Goal: Ask a question

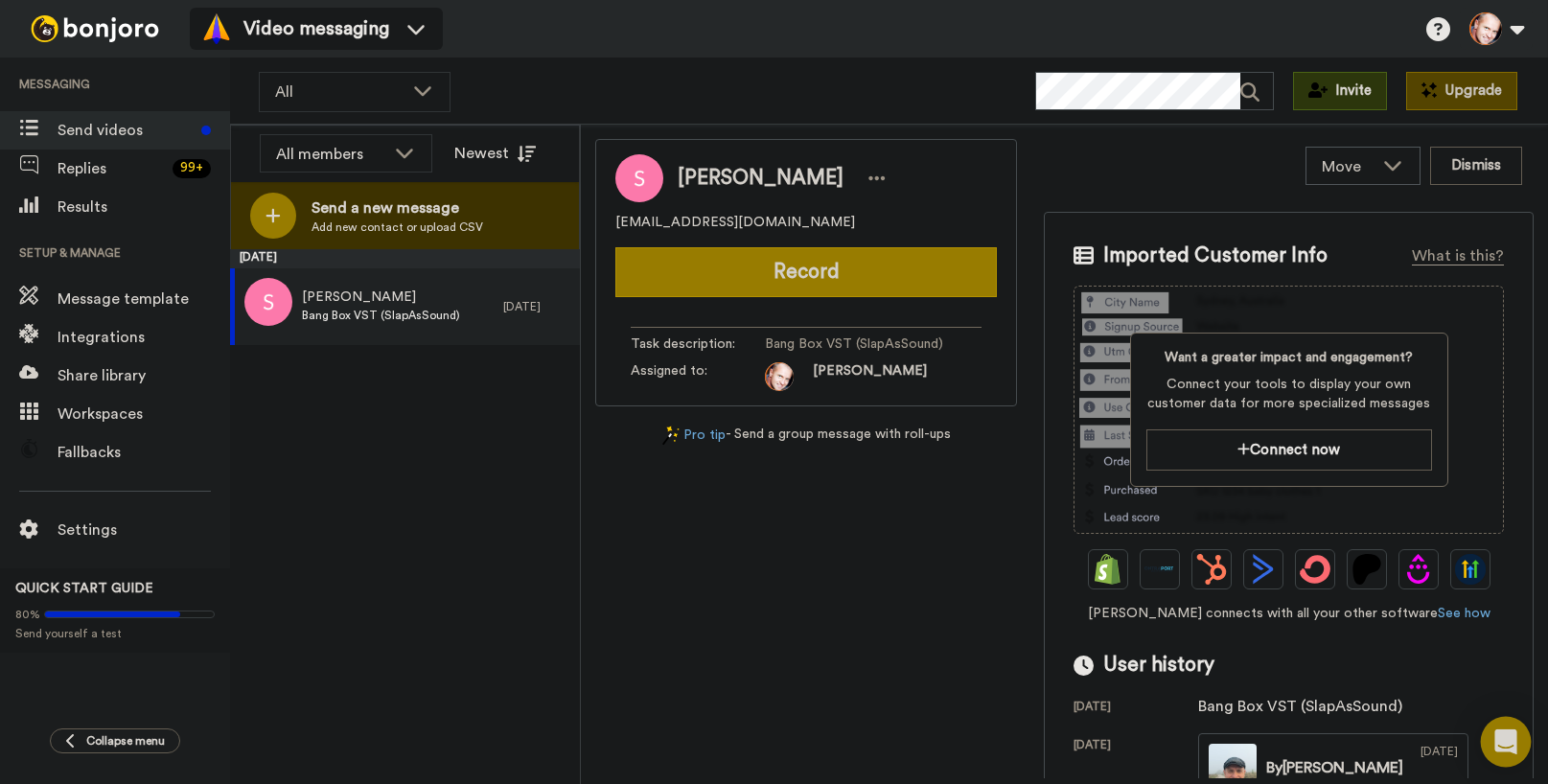
click at [1503, 734] on icon "Open Intercom Messenger" at bounding box center [1505, 742] width 22 height 25
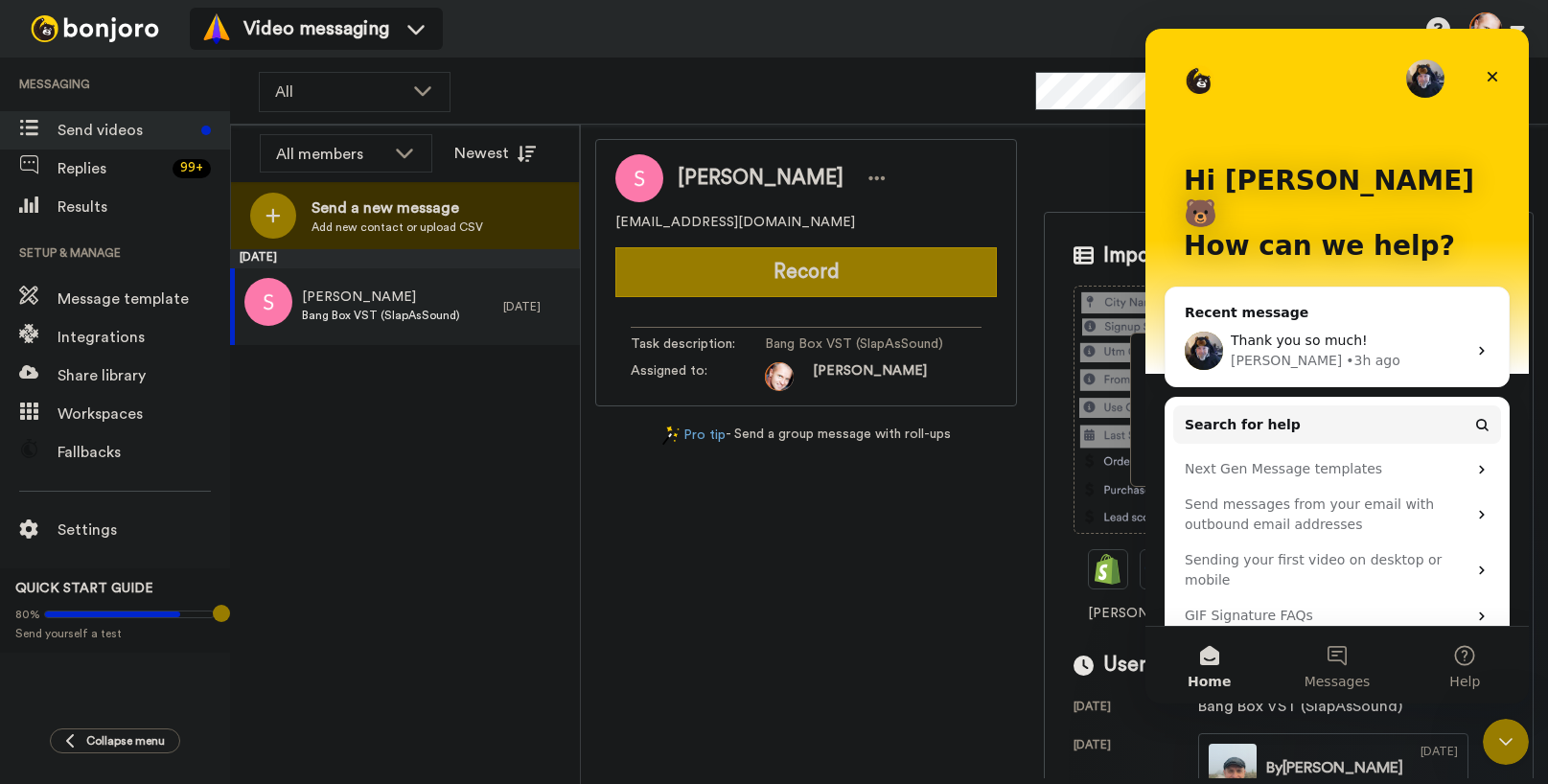
click at [1346, 351] on div "• 3h ago" at bounding box center [1373, 361] width 54 height 20
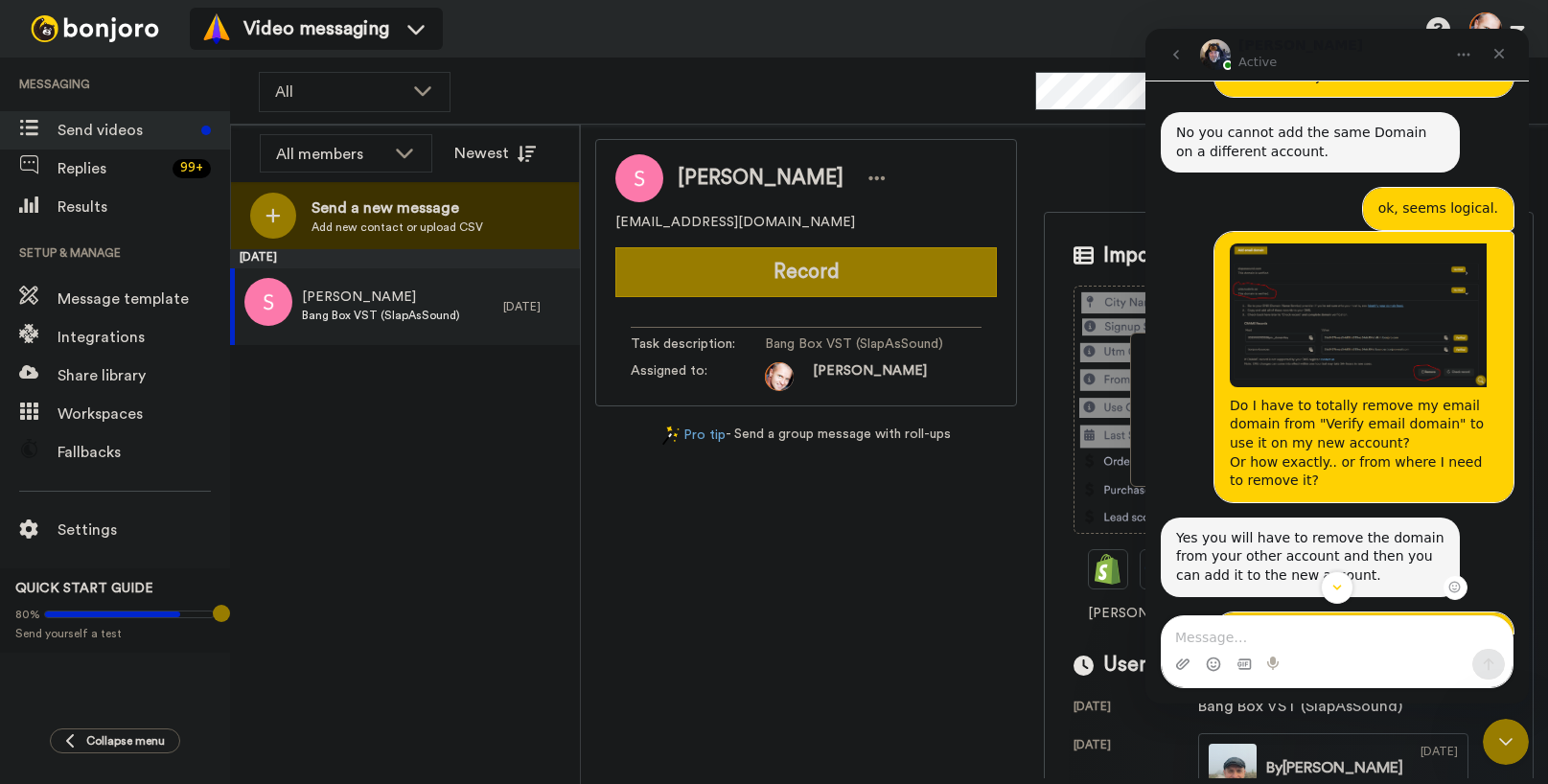
scroll to position [2345, 0]
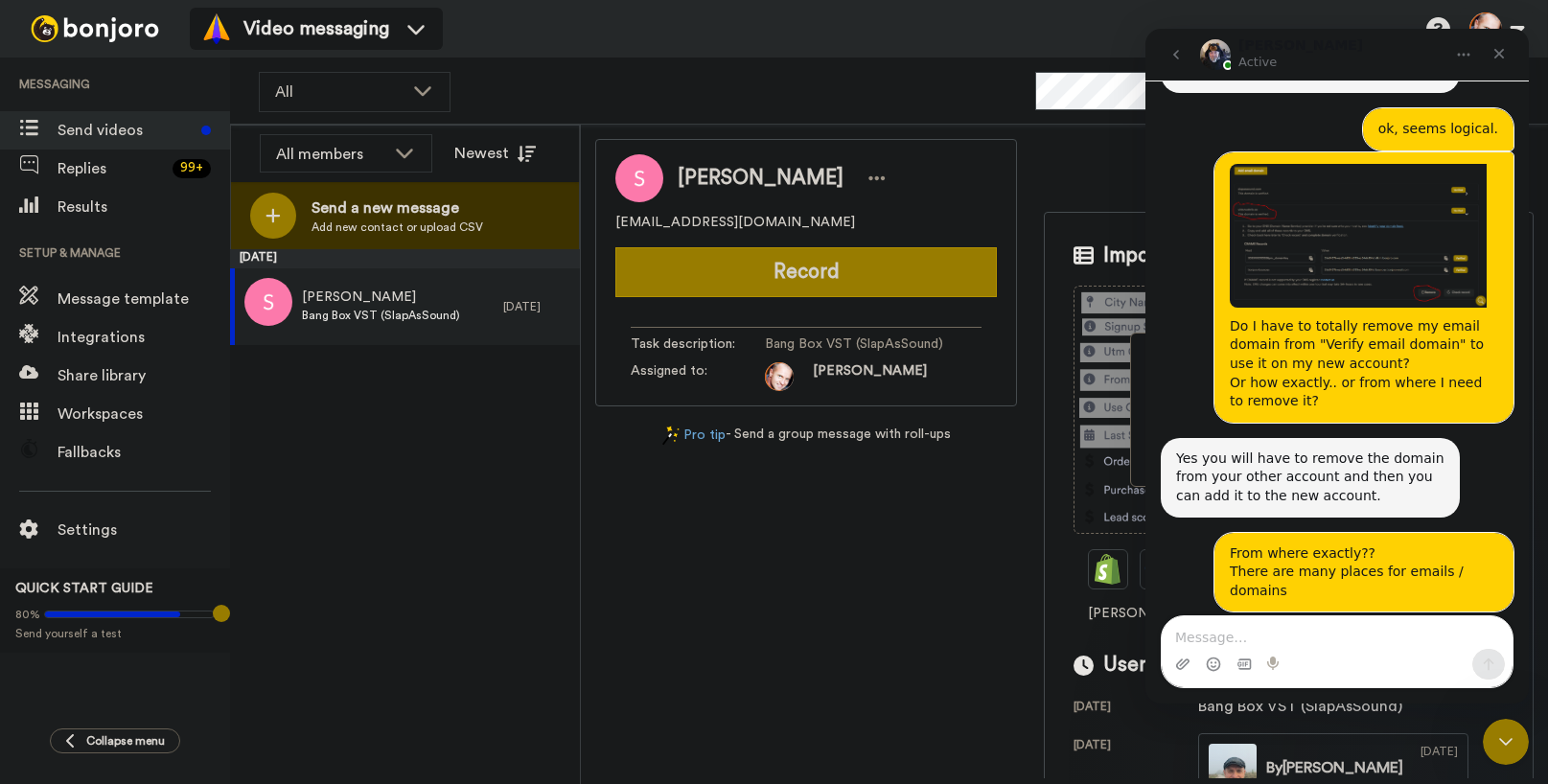
click at [1252, 637] on textarea "Message…" at bounding box center [1337, 631] width 351 height 32
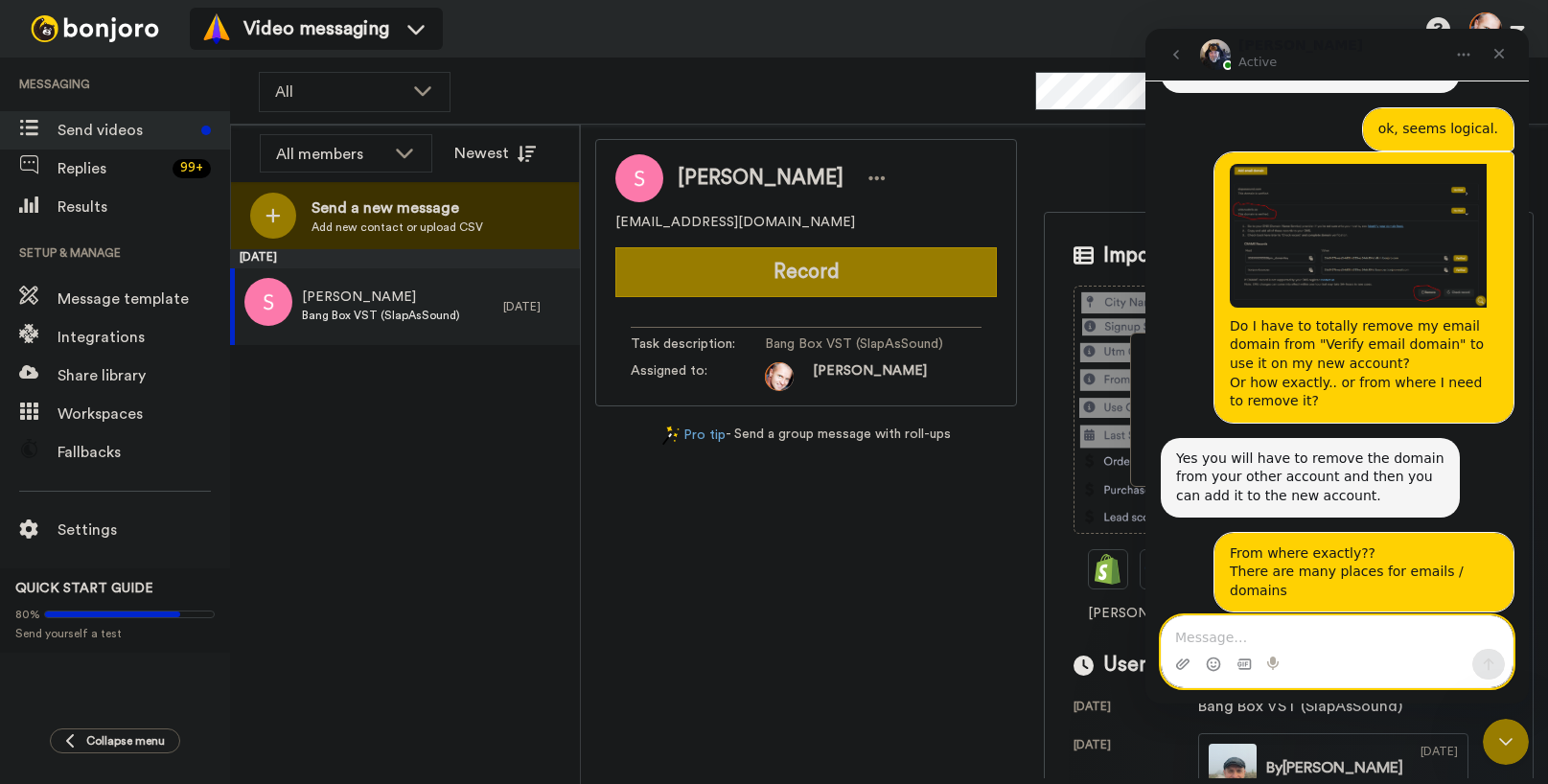
click at [1331, 638] on textarea "Message…" at bounding box center [1337, 631] width 351 height 32
paste textarea "My domain "[DOMAIN_NAME]" is already in use with one of my Bonjoro accounts. I …"
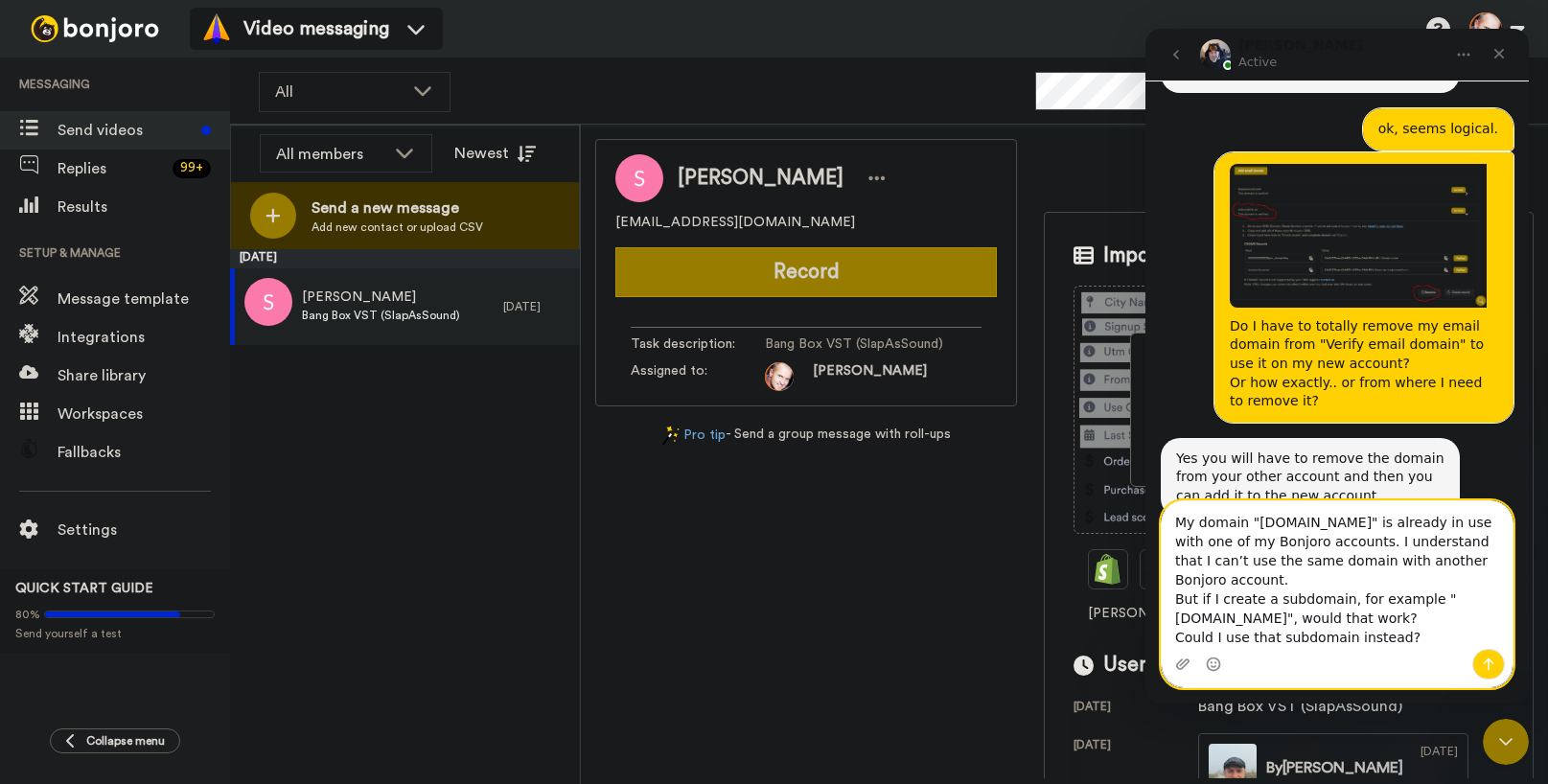
scroll to position [2441, 0]
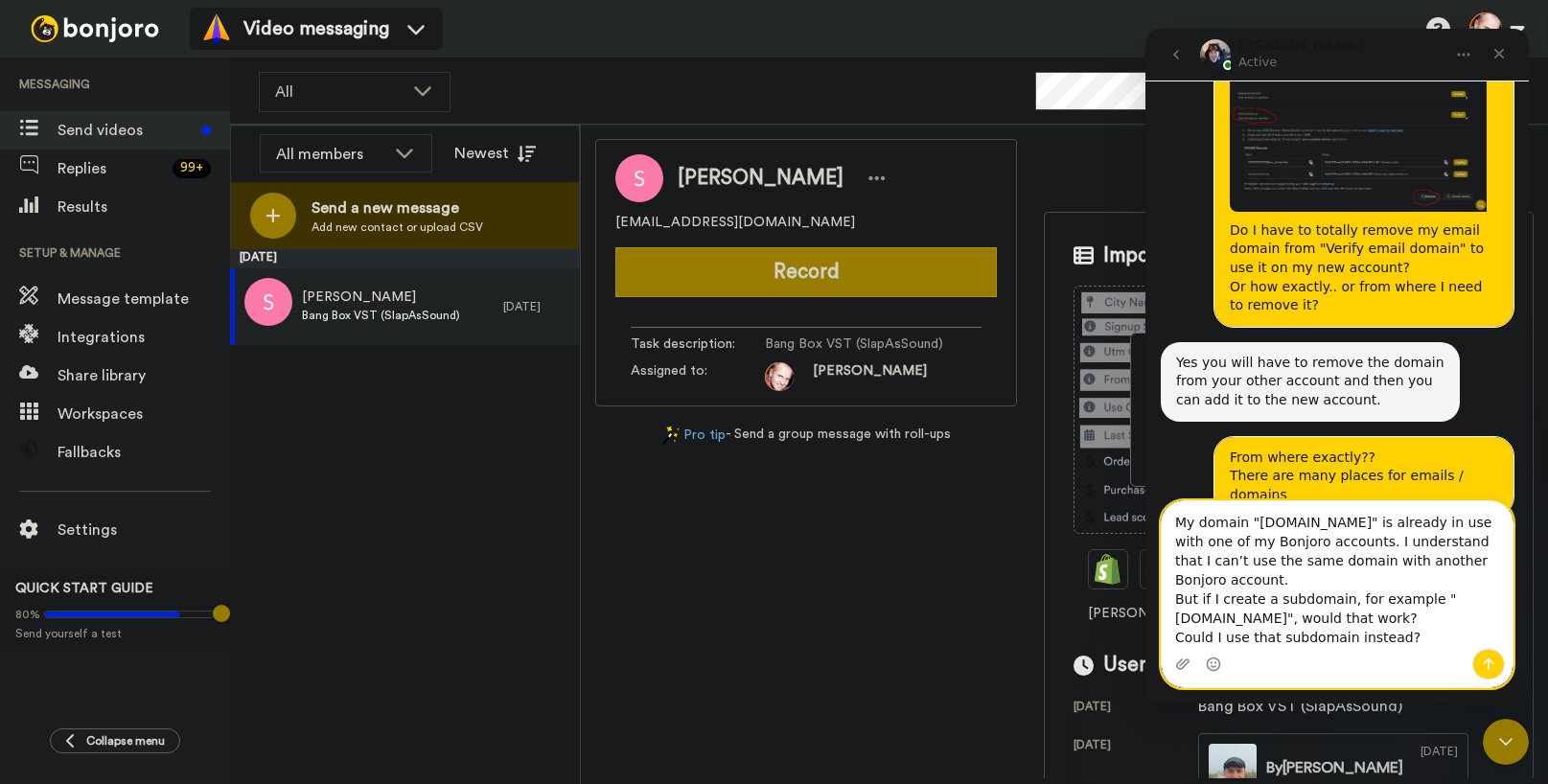
type textarea "My domain "[DOMAIN_NAME]" is already in use with one of my Bonjoro accounts. I …"
click at [1494, 659] on icon "Send a message…" at bounding box center [1489, 664] width 16 height 16
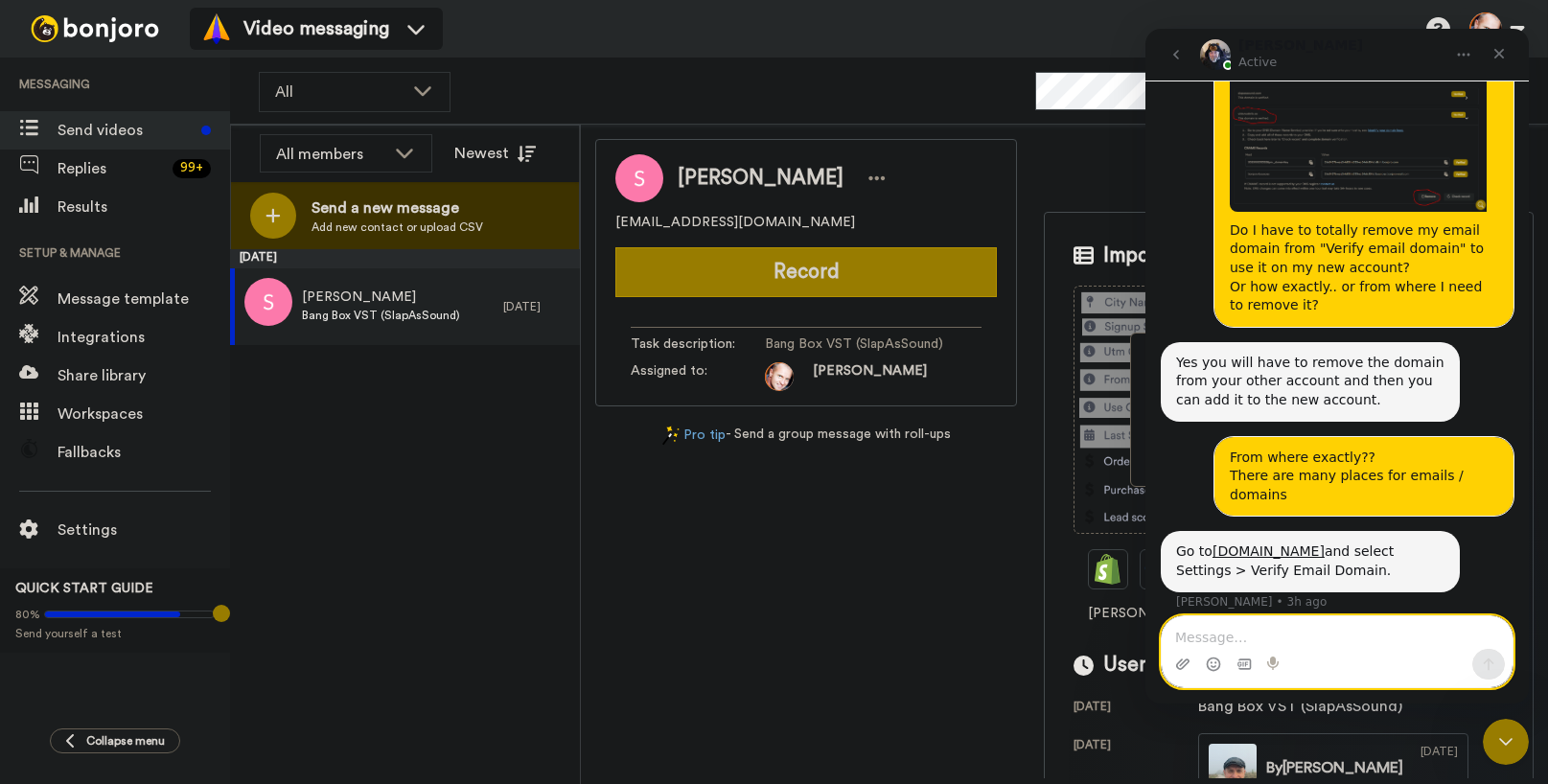
scroll to position [2514, 0]
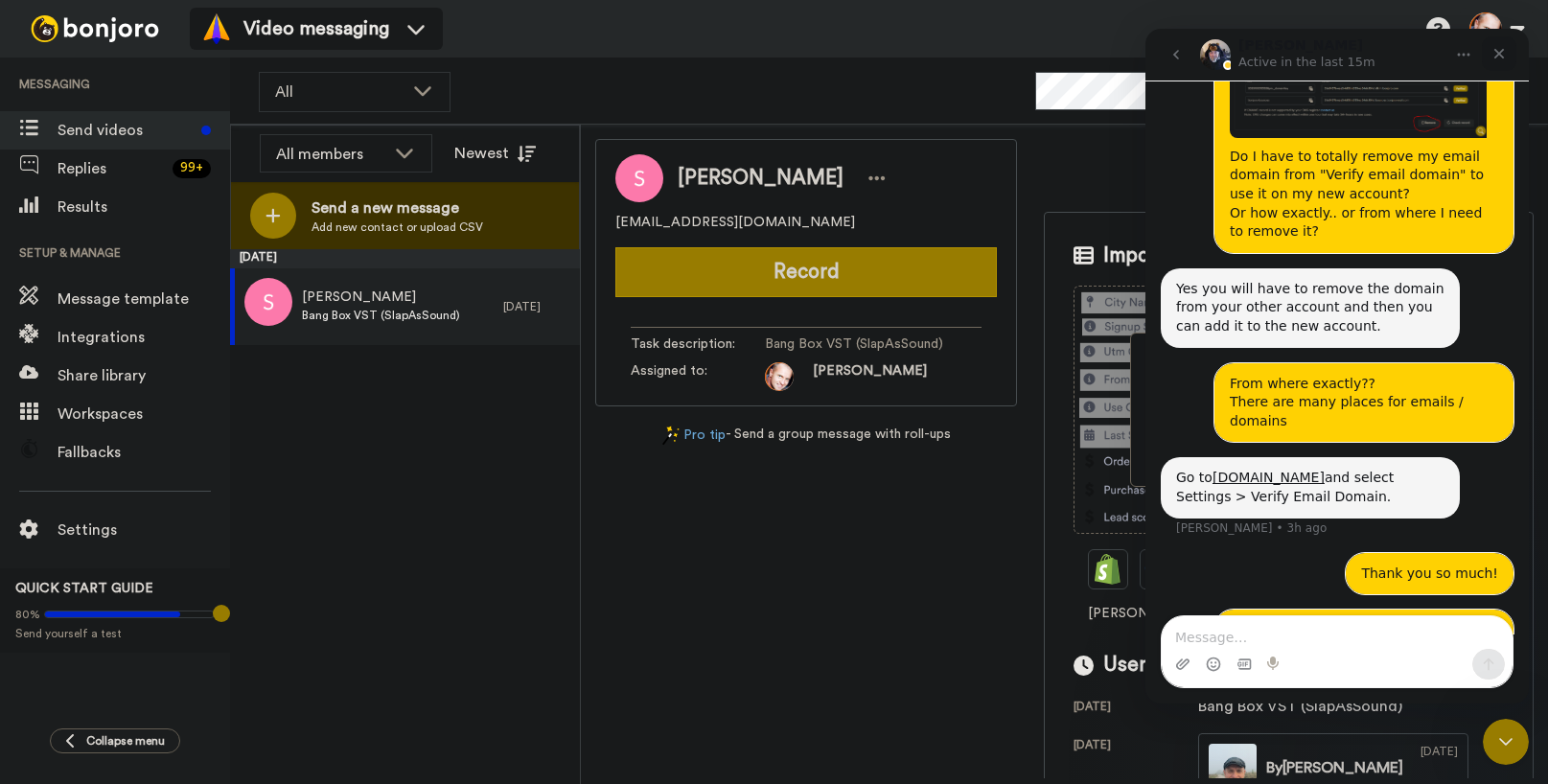
click at [1508, 53] on div "Close" at bounding box center [1498, 53] width 34 height 34
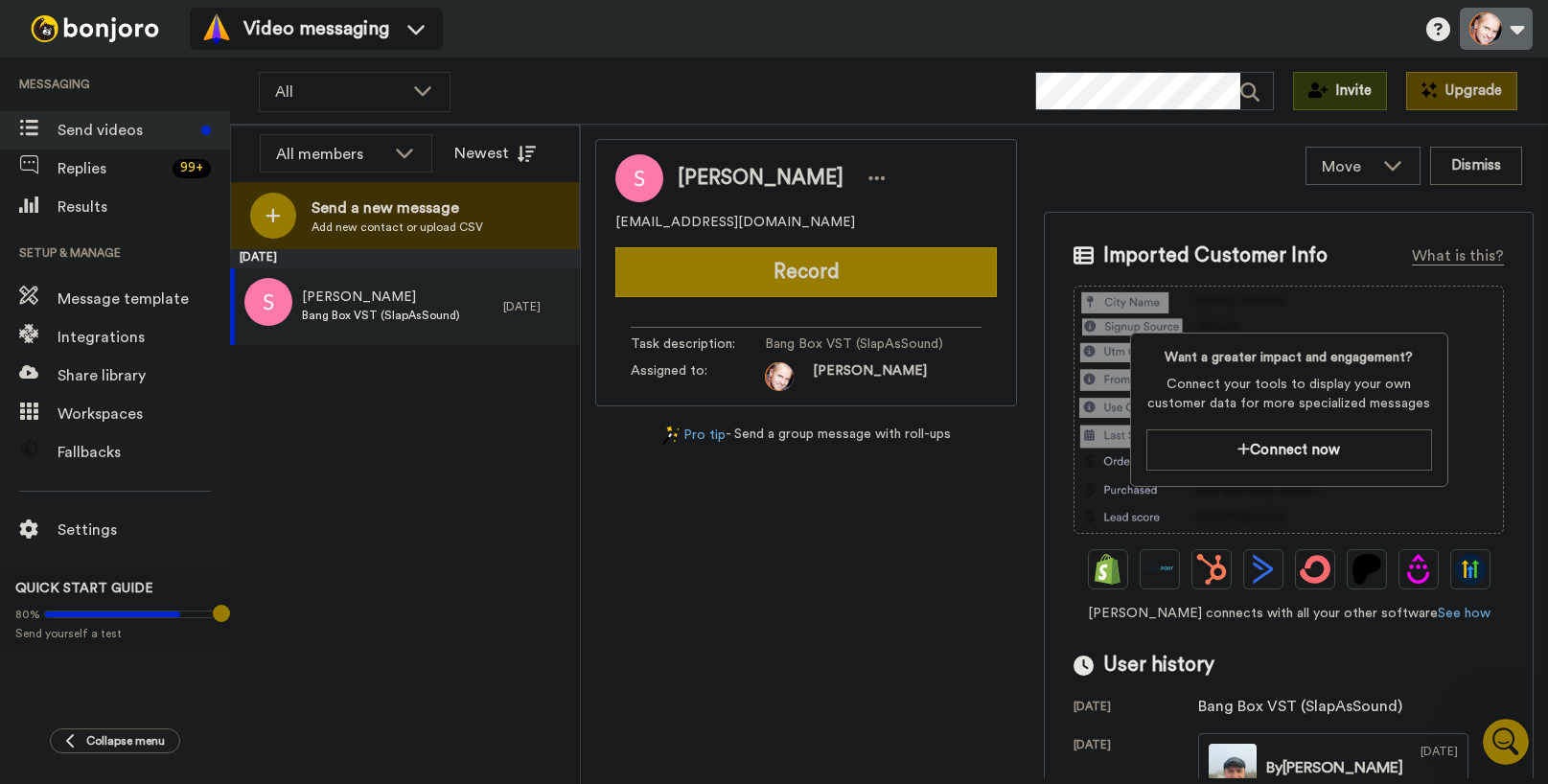
click at [1510, 28] on button at bounding box center [1495, 28] width 73 height 42
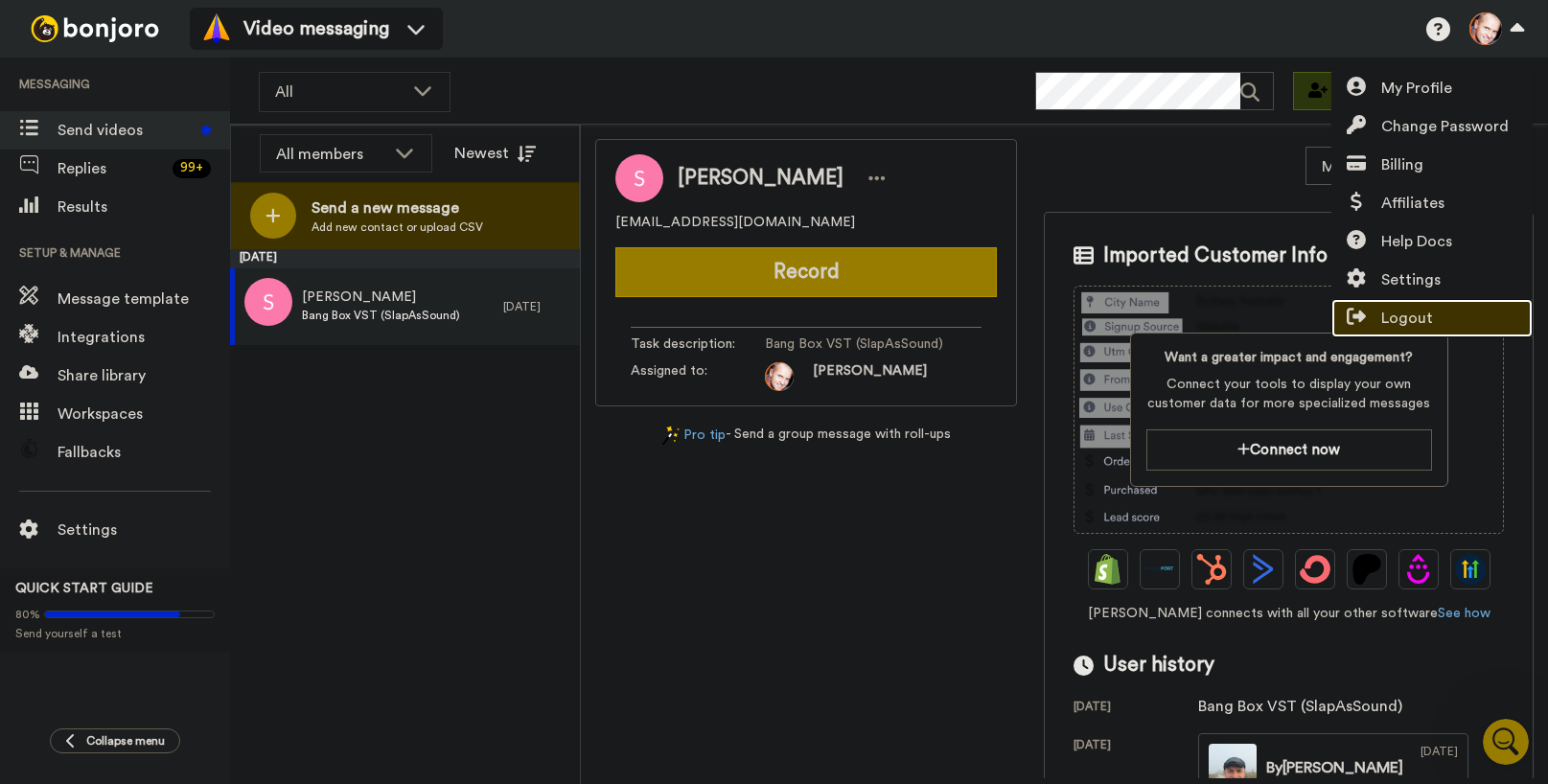
click at [1422, 318] on span "Logout" at bounding box center [1407, 318] width 52 height 23
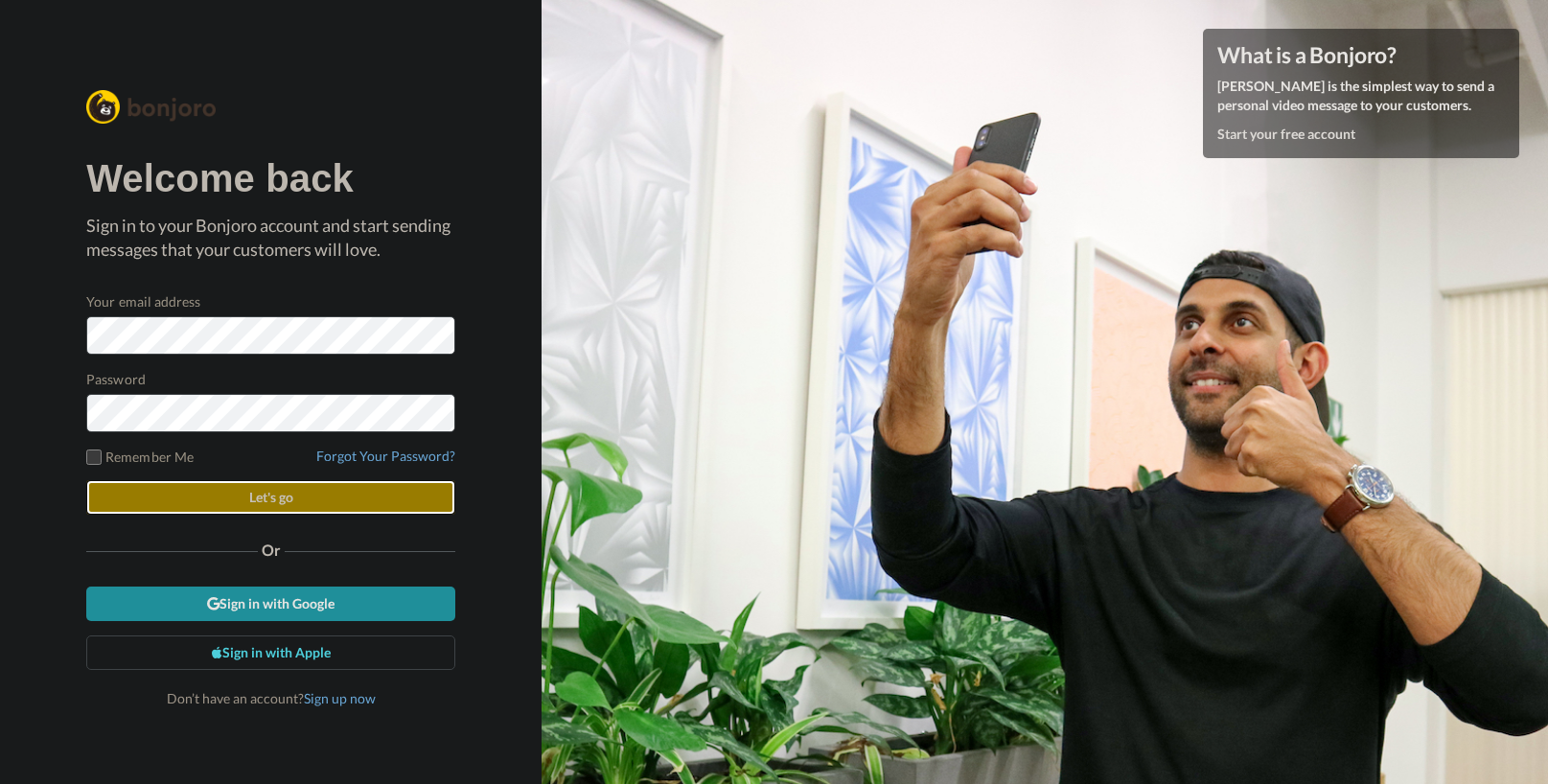
click at [313, 494] on button "Let's go" at bounding box center [270, 497] width 369 height 34
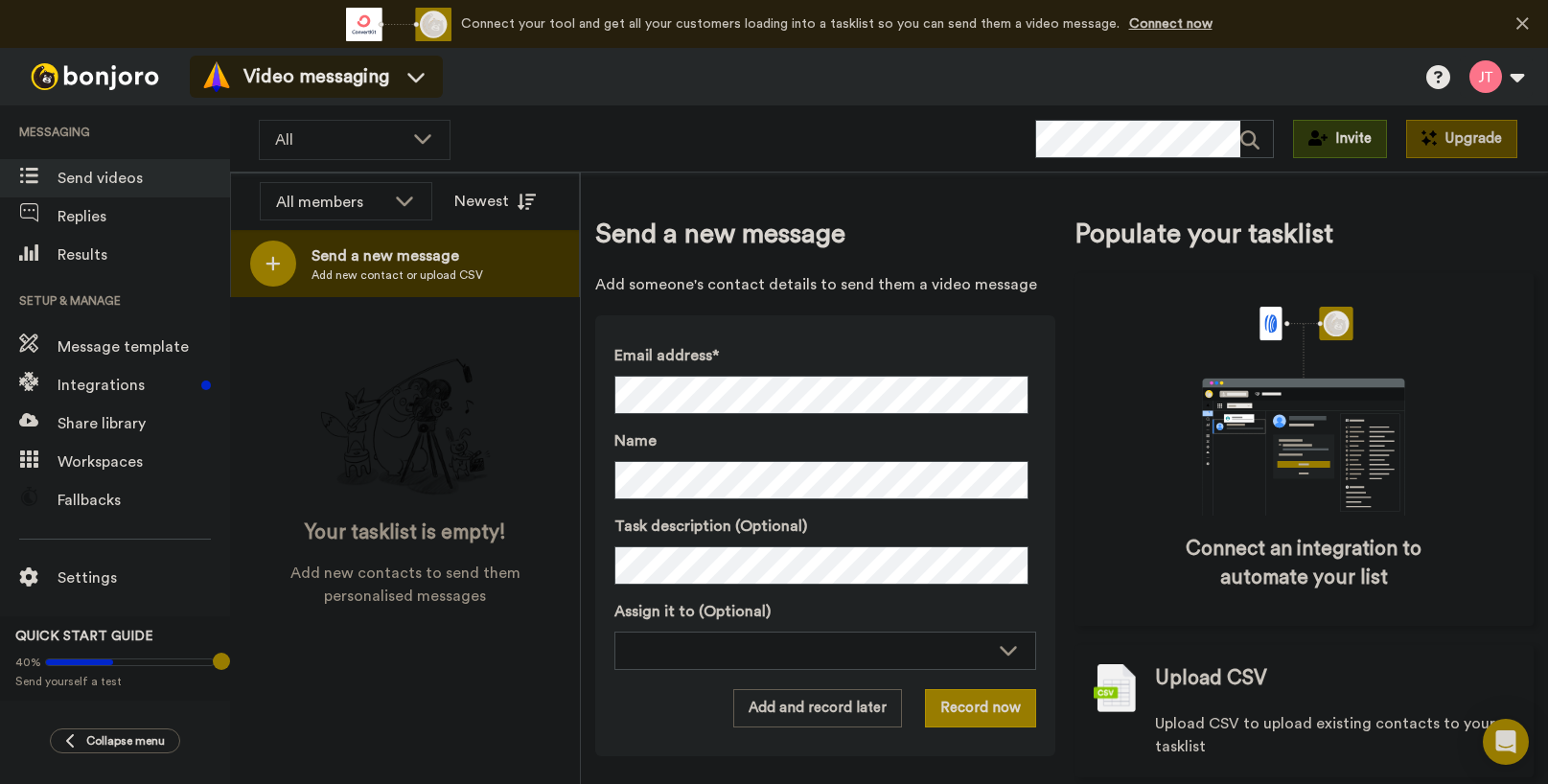
click at [331, 82] on span "Video messaging" at bounding box center [316, 77] width 146 height 27
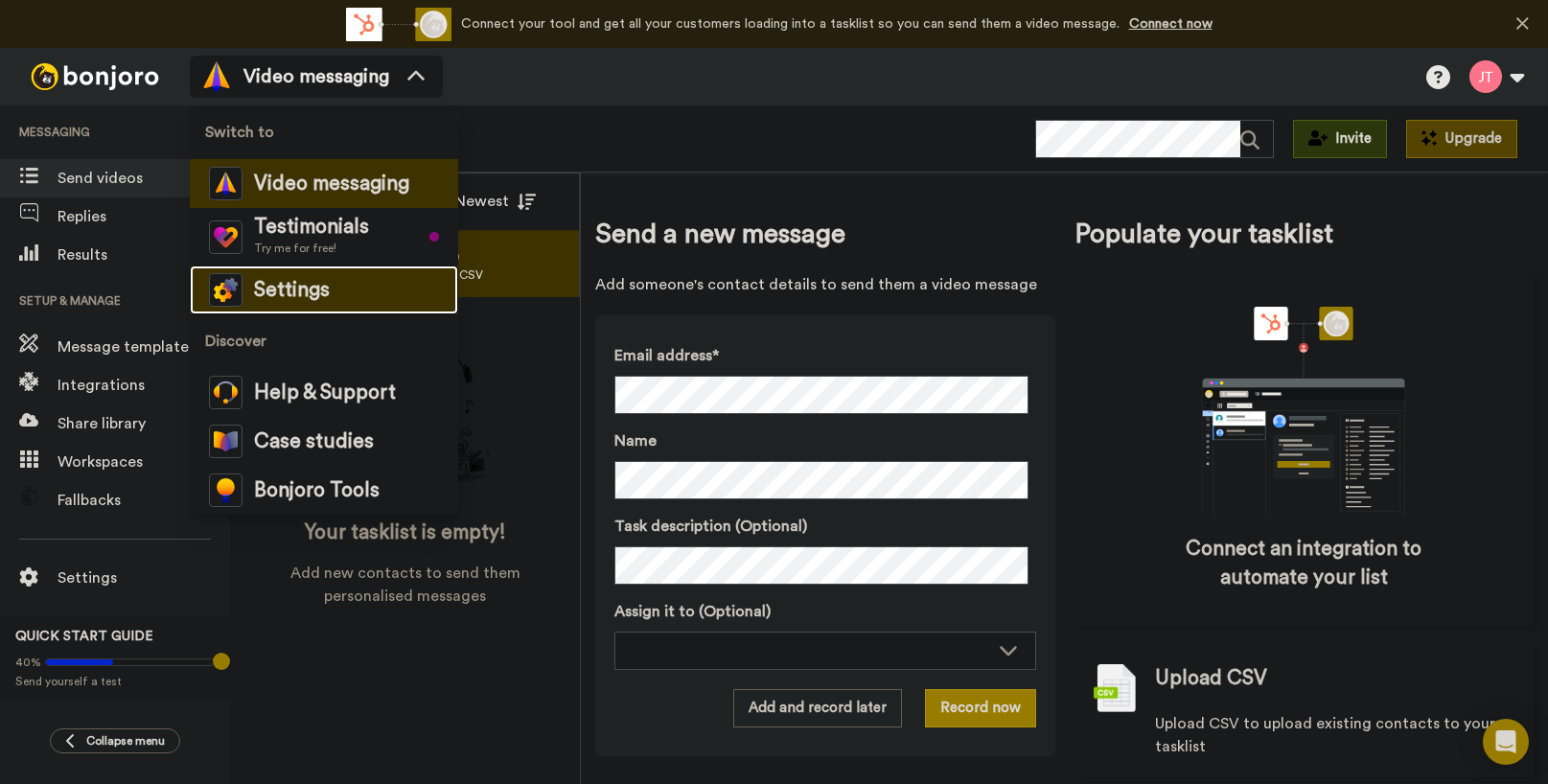
click at [320, 287] on span "Settings" at bounding box center [292, 291] width 76 height 19
